Goal: Task Accomplishment & Management: Manage account settings

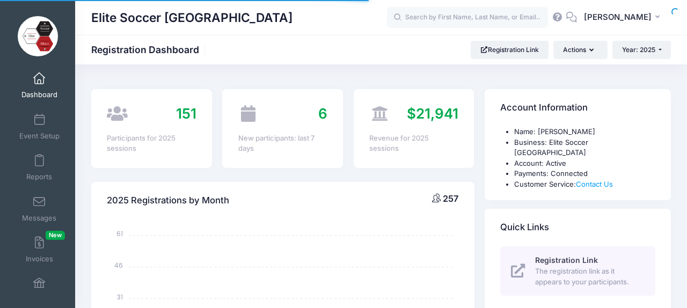
select select
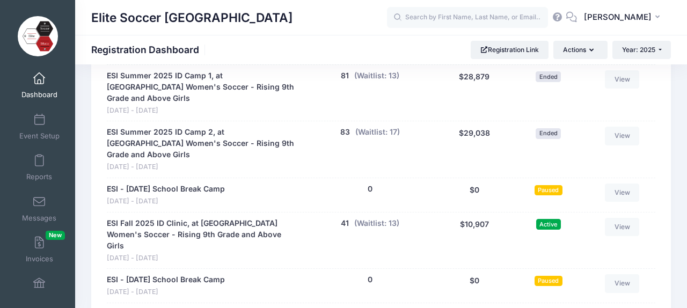
scroll to position [706, 0]
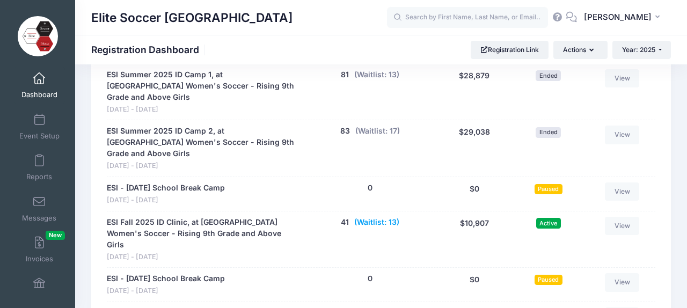
click at [376, 217] on button "(Waitlist: 13)" at bounding box center [376, 222] width 45 height 11
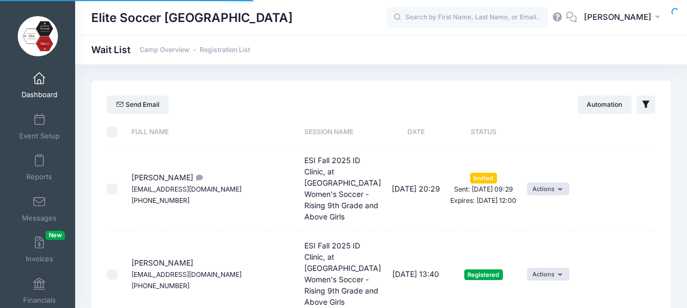
select select "50"
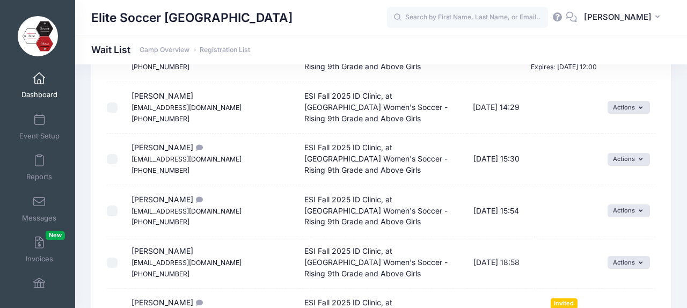
scroll to position [672, 0]
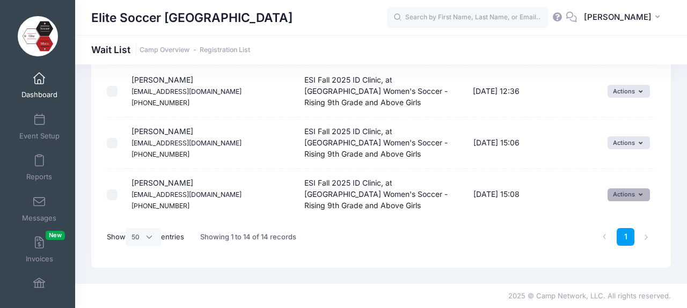
click at [646, 198] on button "Actions" at bounding box center [629, 194] width 42 height 13
click at [622, 220] on link "Invite" at bounding box center [621, 218] width 47 height 20
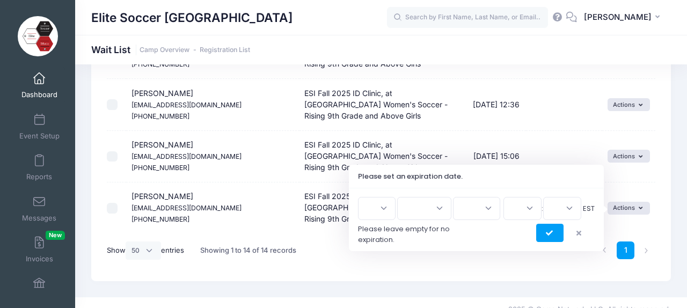
click at [395, 208] on select "1 2 3 4 5 6 7 8 9 10 11 12 13 14 15 16 17 18 19 20 21 22 23 24 25 26 27 28 29 3…" at bounding box center [377, 208] width 38 height 23
select select "28"
click at [423, 207] on select "Jan Feb Mar Apr May Jun Jul Aug Sep Oct Nov Dec" at bounding box center [424, 208] width 54 height 23
select select "7"
click at [475, 208] on select "2026 2025" at bounding box center [476, 208] width 47 height 23
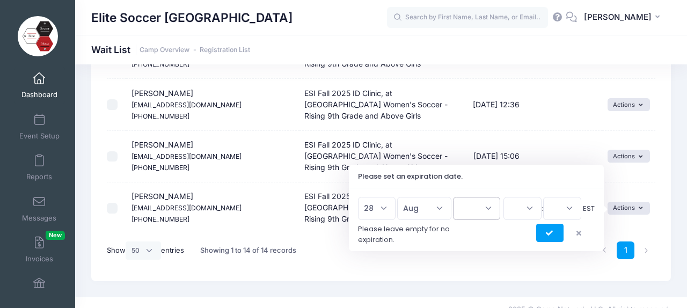
select select "2025"
click at [518, 209] on select "00 01 02 03 04 05 06 07 08 09 10 11 12 13 14 15 16 17 18 19 20 21 22 23" at bounding box center [522, 208] width 38 height 23
select select "12"
click at [565, 208] on select "00 15 30 45" at bounding box center [562, 208] width 38 height 23
select select "0"
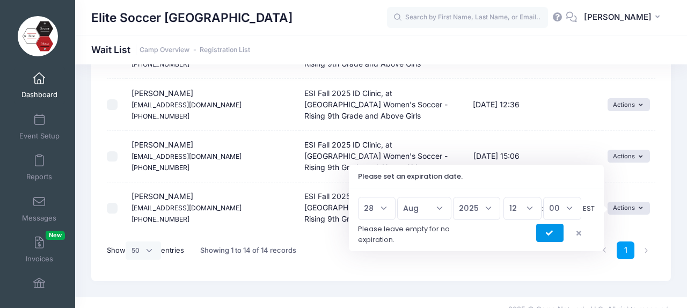
click at [548, 233] on icon "submit" at bounding box center [550, 233] width 9 height 0
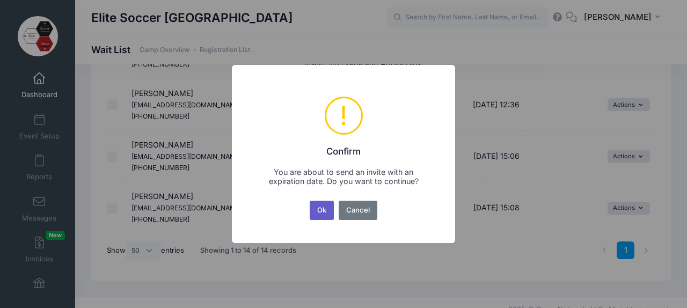
click at [320, 209] on button "Ok" at bounding box center [322, 210] width 25 height 19
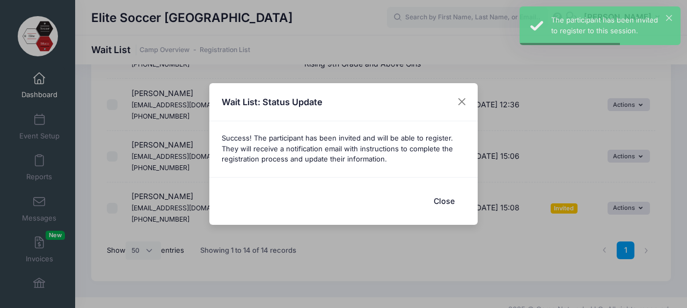
click at [455, 201] on button "Close" at bounding box center [443, 200] width 43 height 23
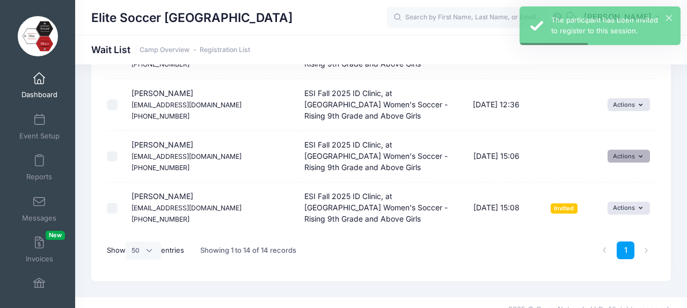
click at [629, 155] on button "Actions" at bounding box center [629, 156] width 42 height 13
click at [618, 180] on link "Invite" at bounding box center [621, 180] width 47 height 20
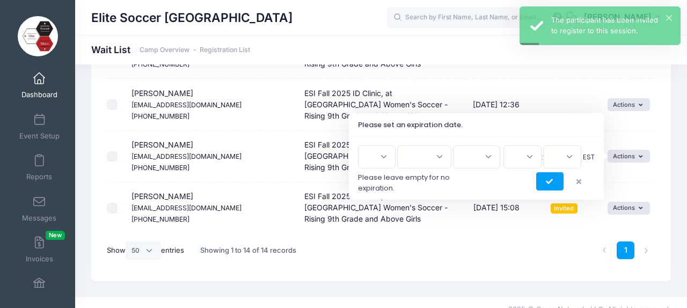
scroll to position [650, 0]
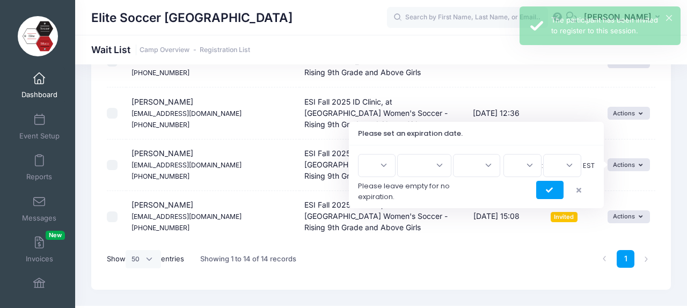
click at [382, 163] on select "1 2 3 4 5 6 7 8 9 10 11 12 13 14 15 16 17 18 19 20 21 22 23 24 25 26 27 28 29 3…" at bounding box center [377, 165] width 38 height 23
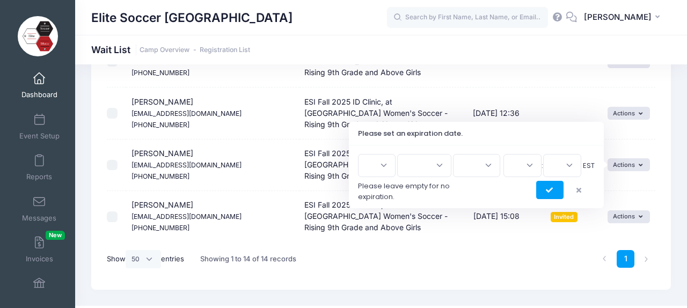
select select "28"
click at [428, 161] on select "Jan Feb Mar Apr May Jun Jul Aug Sep Oct Nov Dec" at bounding box center [424, 165] width 54 height 23
select select "7"
click at [476, 164] on select "2026 2025" at bounding box center [476, 165] width 47 height 23
select select "2025"
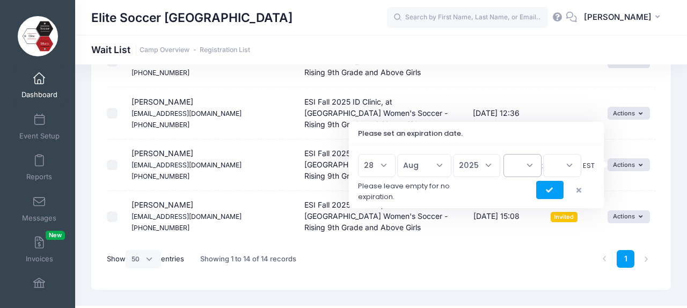
click at [521, 164] on select "00 01 02 03 04 05 06 07 08 09 10 11 12 13 14 15 16 17 18 19 20 21 22 23" at bounding box center [522, 165] width 38 height 23
click at [526, 160] on select "00 01 02 03 04 05 06 07 08 09 10 11 12 13 14 15 16 17 18 19 20 21 22 23" at bounding box center [522, 165] width 38 height 23
select select "12"
click at [559, 167] on select "00 15 30 45" at bounding box center [562, 165] width 38 height 23
select select "0"
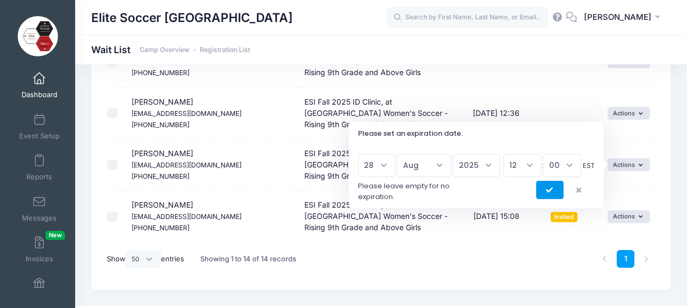
click at [556, 189] on button "submit" at bounding box center [549, 190] width 27 height 18
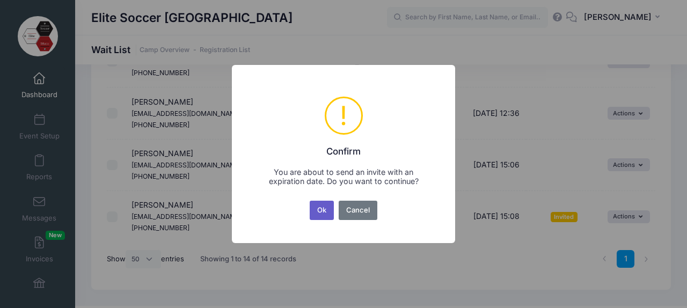
click at [326, 216] on button "Ok" at bounding box center [322, 210] width 25 height 19
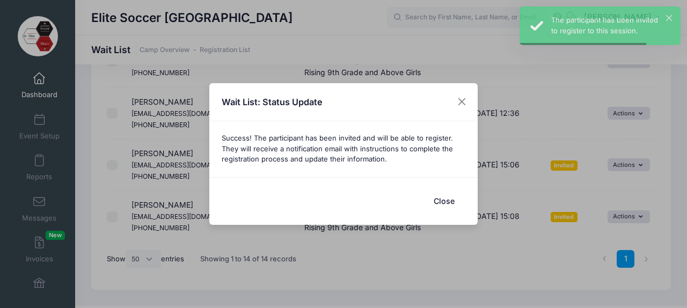
click at [452, 199] on button "Close" at bounding box center [443, 200] width 43 height 23
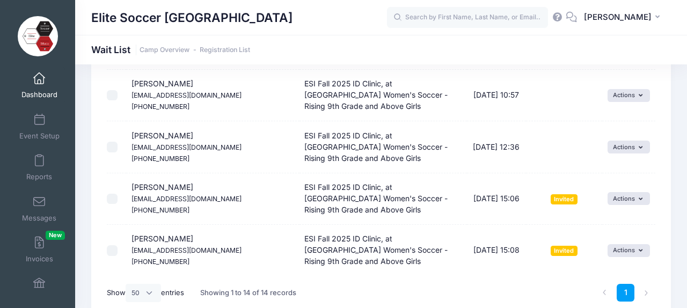
scroll to position [615, 0]
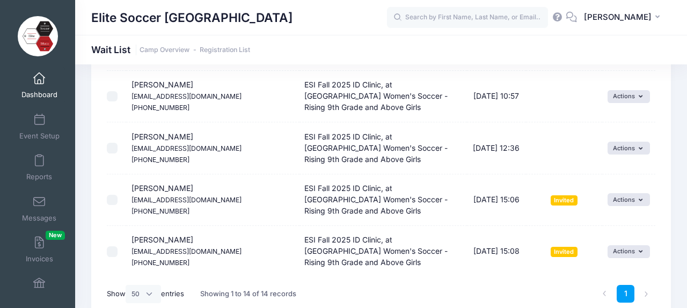
click at [41, 87] on link "Dashboard" at bounding box center [39, 86] width 51 height 38
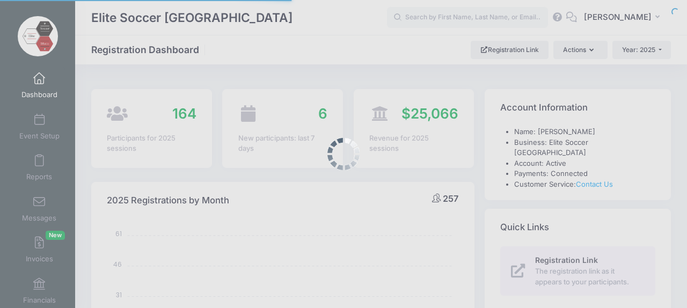
select select
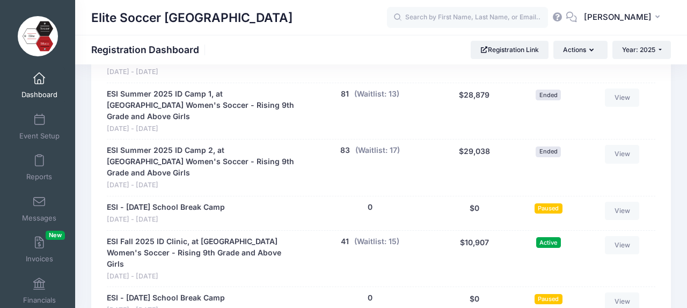
scroll to position [722, 0]
